Goal: Task Accomplishment & Management: Manage account settings

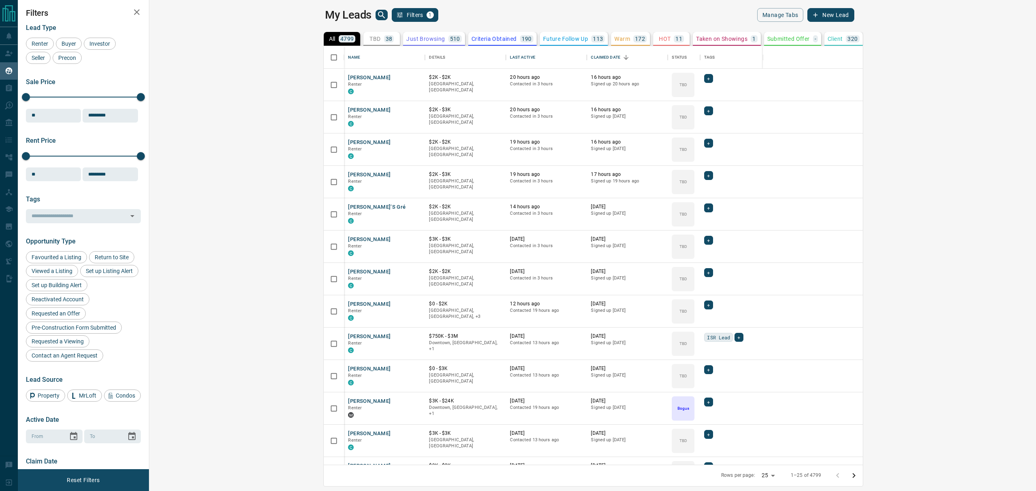
scroll to position [410, 874]
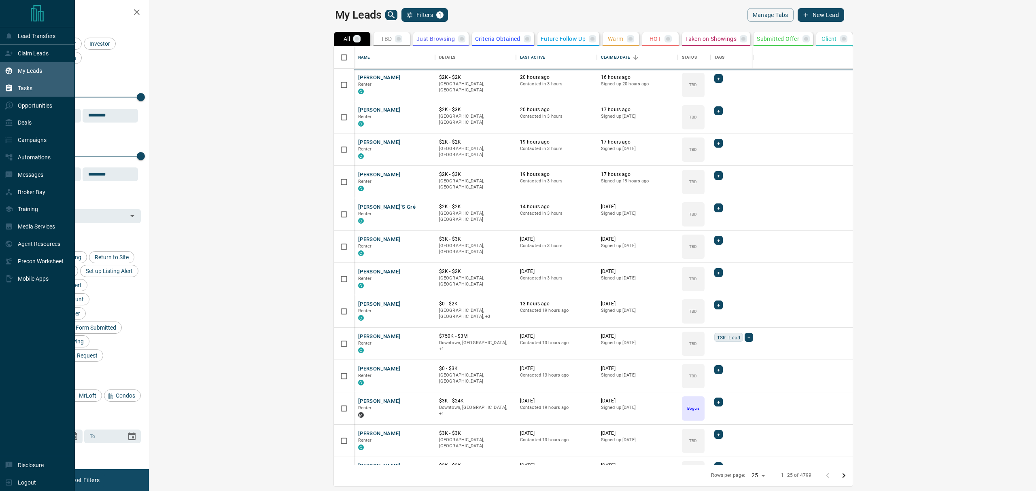
click at [4, 94] on div "Tasks" at bounding box center [37, 88] width 75 height 17
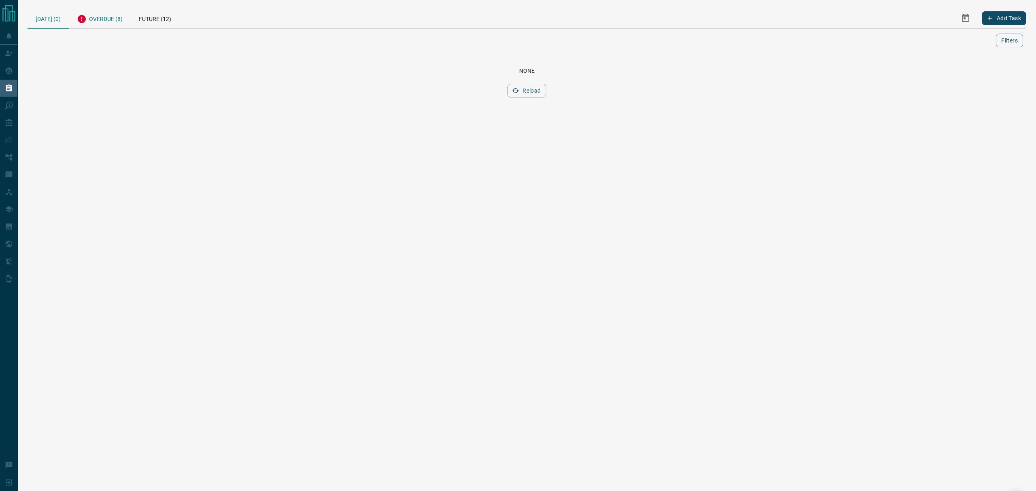
click at [101, 17] on div "Overdue (8)" at bounding box center [100, 18] width 62 height 20
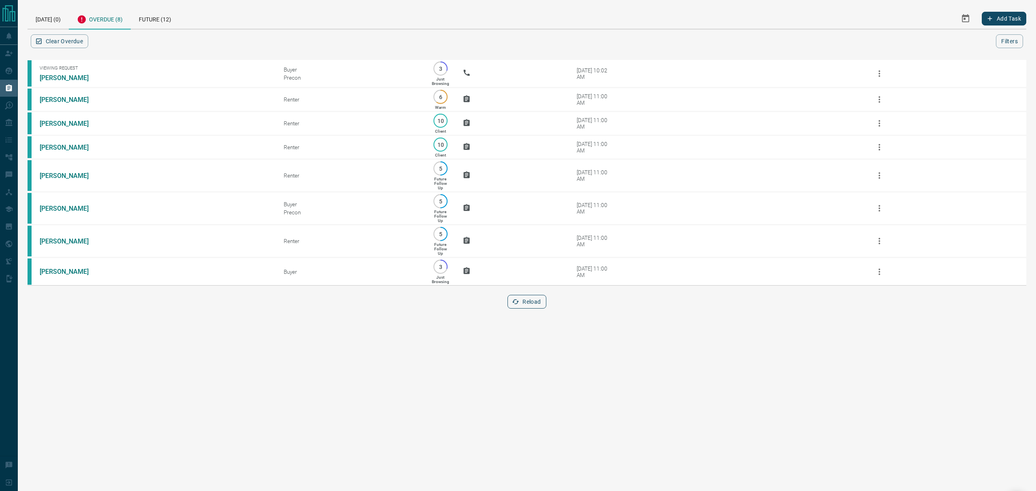
click at [530, 303] on button "Reload" at bounding box center [526, 302] width 38 height 14
click at [43, 18] on div "[DATE] (0)" at bounding box center [48, 18] width 41 height 21
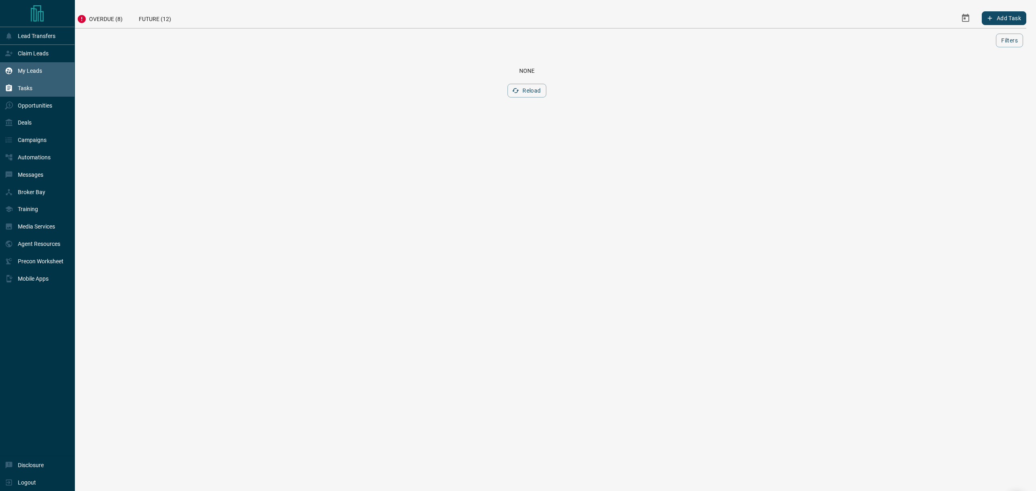
click at [5, 70] on icon at bounding box center [9, 71] width 8 height 8
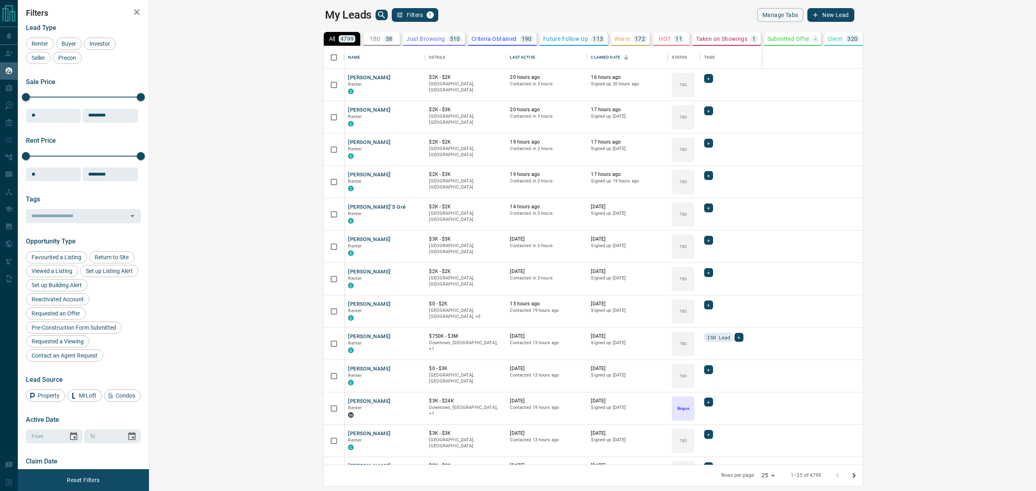
scroll to position [410, 874]
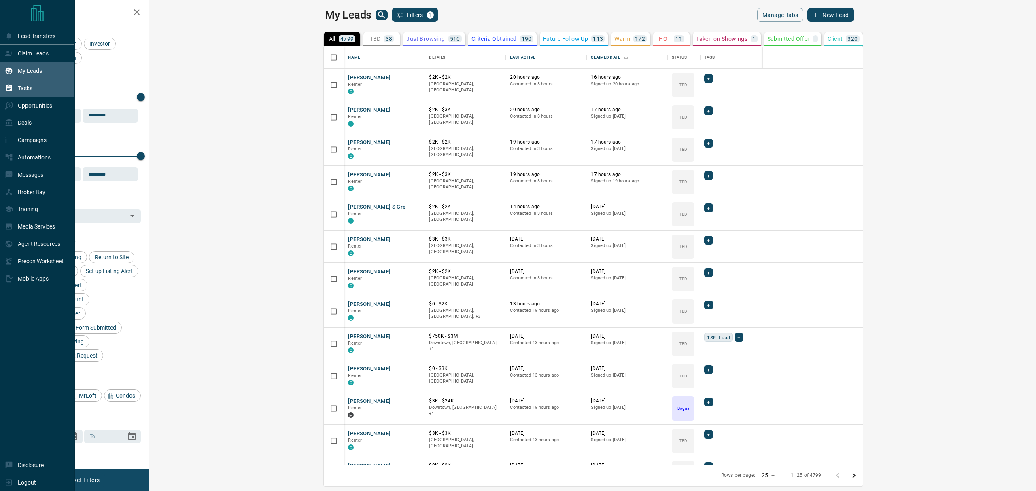
click at [0, 92] on div "Tasks" at bounding box center [37, 88] width 75 height 17
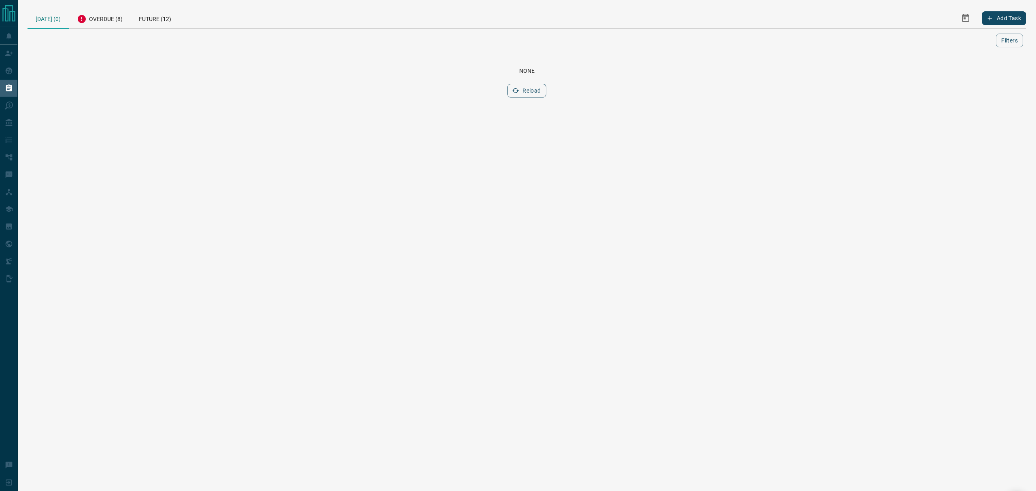
click at [528, 85] on button "Reload" at bounding box center [526, 91] width 38 height 14
